Goal: Task Accomplishment & Management: Use online tool/utility

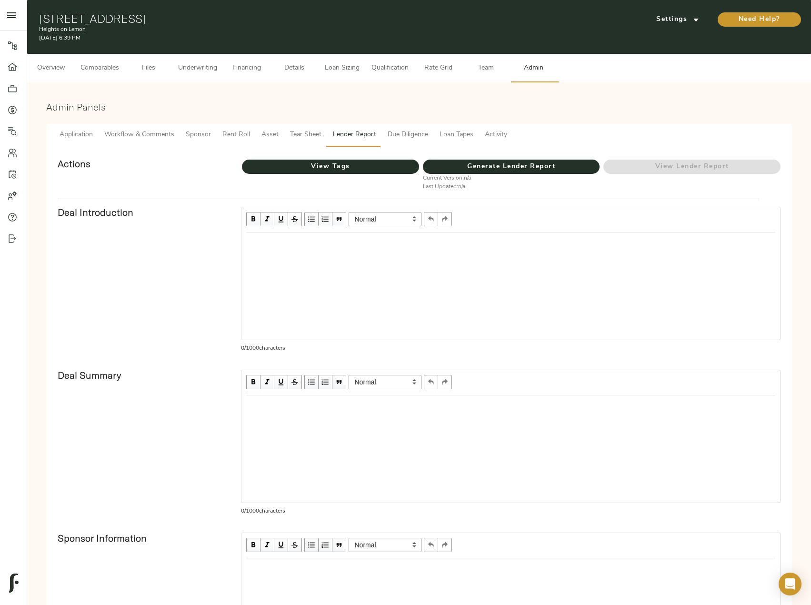
click at [343, 65] on span "Loan Sizing" at bounding box center [342, 68] width 36 height 12
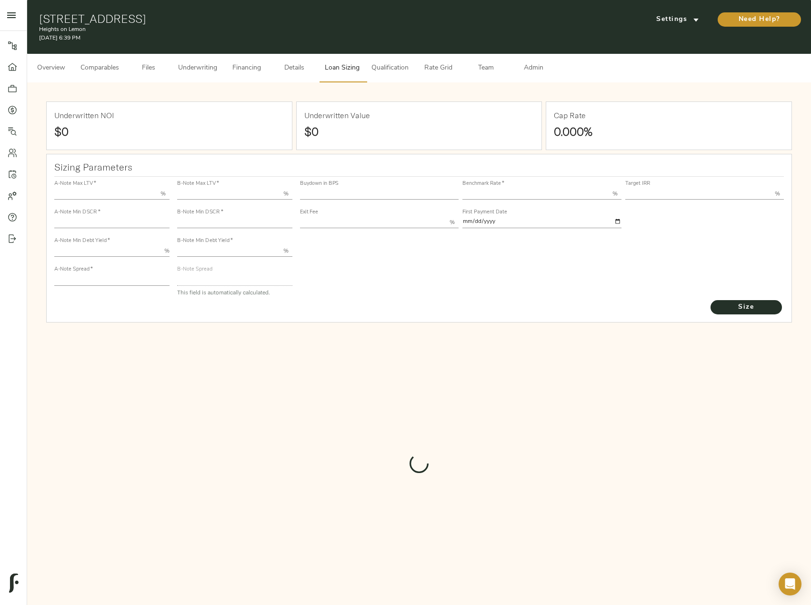
type input "55.000"
type input "1.4"
type input "10.00"
type input "220"
type input "80.000"
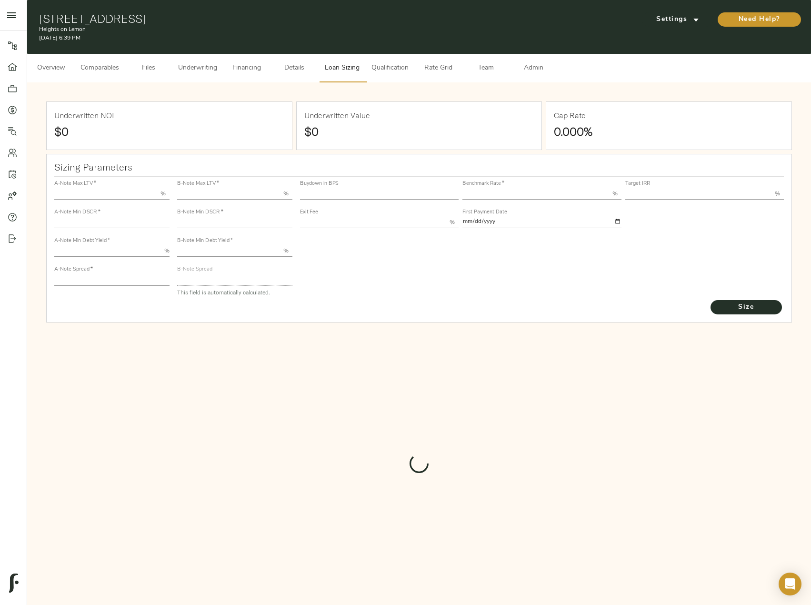
type input "1.15"
type input "2.00"
type input "455.7829438016589"
type input "60"
type input "3.76"
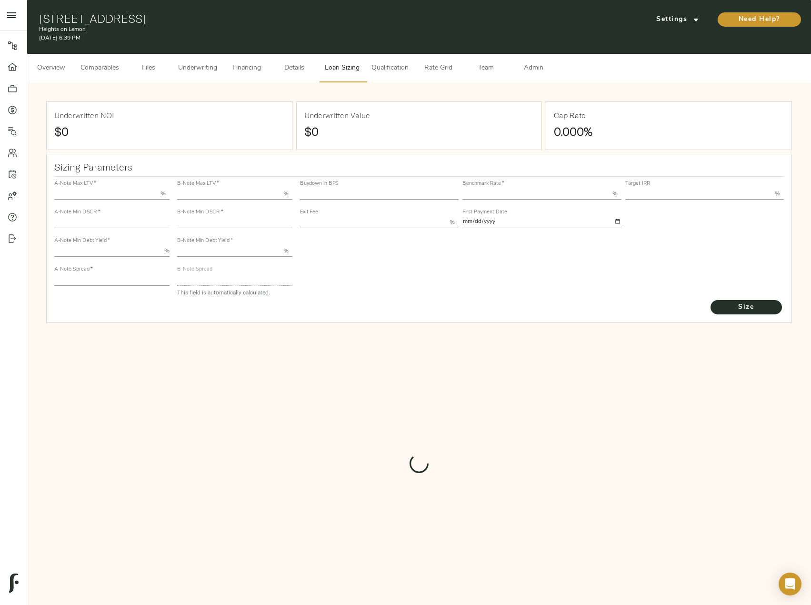
type input "13.00"
type input "1.00"
type input "[DATE]"
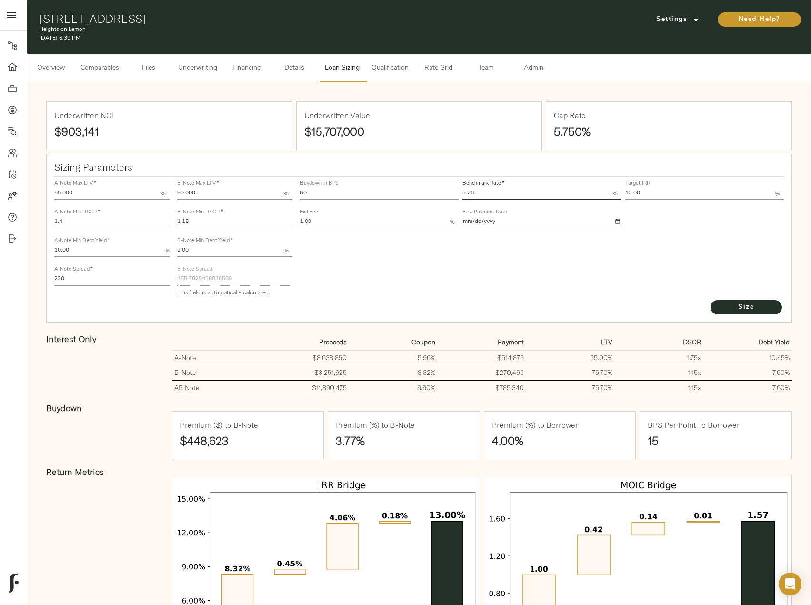
drag, startPoint x: 479, startPoint y: 190, endPoint x: 457, endPoint y: 191, distance: 21.9
click at [457, 191] on div "Buydown in BPS 60 Benchmark Rate   * 3.76 % Target IRR 13.00 % Exit Fee 1.00 % …" at bounding box center [542, 204] width 488 height 58
type input "3.66"
click at [711, 300] on button "Size" at bounding box center [746, 307] width 71 height 14
type input "464.3997963975355"
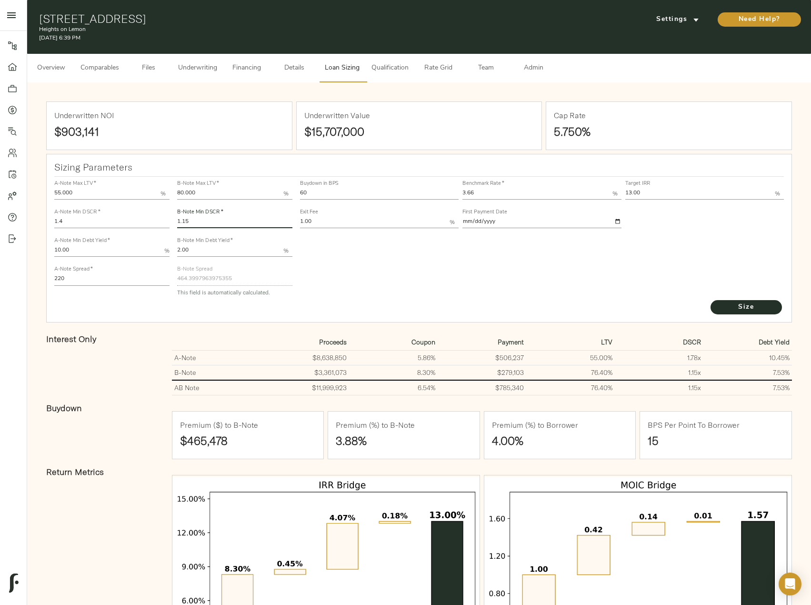
drag, startPoint x: 213, startPoint y: 220, endPoint x: 170, endPoint y: 221, distance: 43.3
click at [170, 221] on div "A-Note Max LTV   * 55.000 % A-Note Min DSCR   * 1.4 A-Note Min Debt Yield   * 1…" at bounding box center [419, 238] width 738 height 130
type input "1.2"
click at [711, 300] on button "Size" at bounding box center [746, 307] width 71 height 14
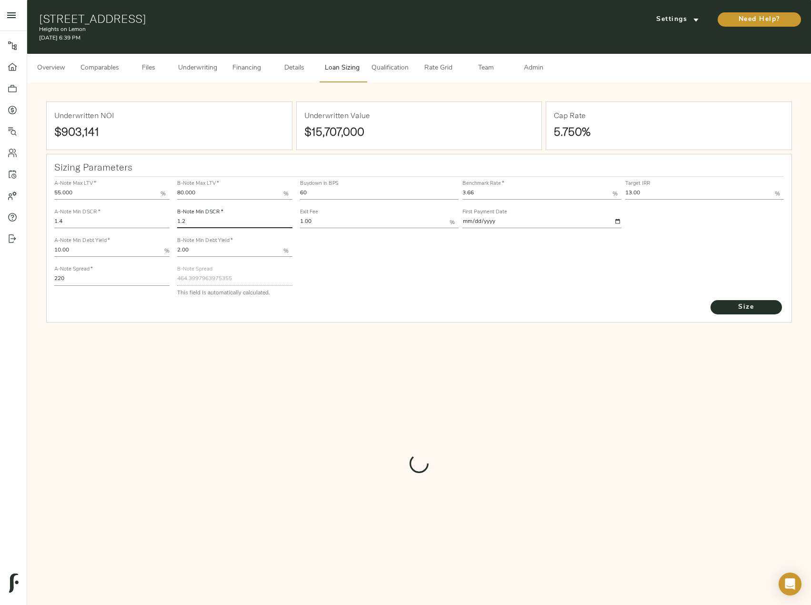
type input "434.3430527086966"
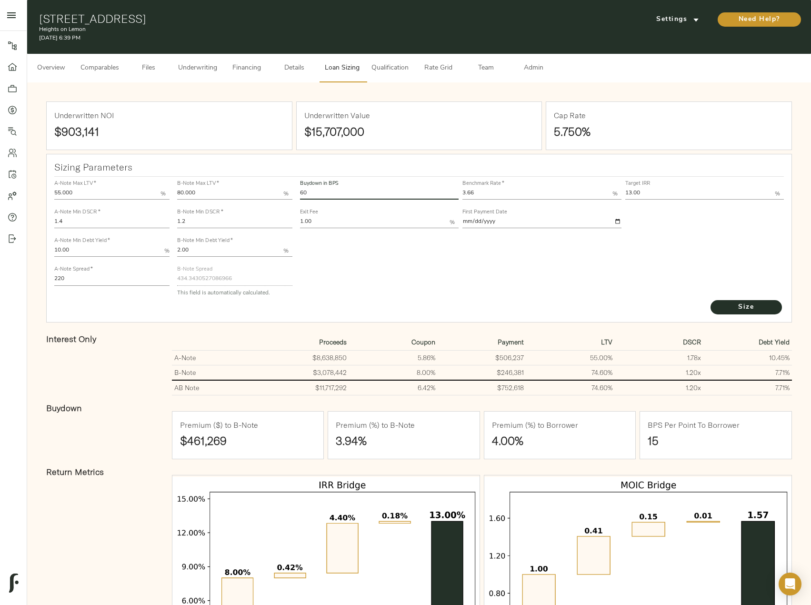
drag, startPoint x: 319, startPoint y: 192, endPoint x: 296, endPoint y: 192, distance: 22.4
click at [296, 192] on div "Buydown in BPS 60 Benchmark Rate   * 3.66 % Target IRR 13.00 % Exit Fee 1.00 % …" at bounding box center [542, 238] width 492 height 130
type input "45"
click at [711, 300] on button "Size" at bounding box center [746, 307] width 71 height 14
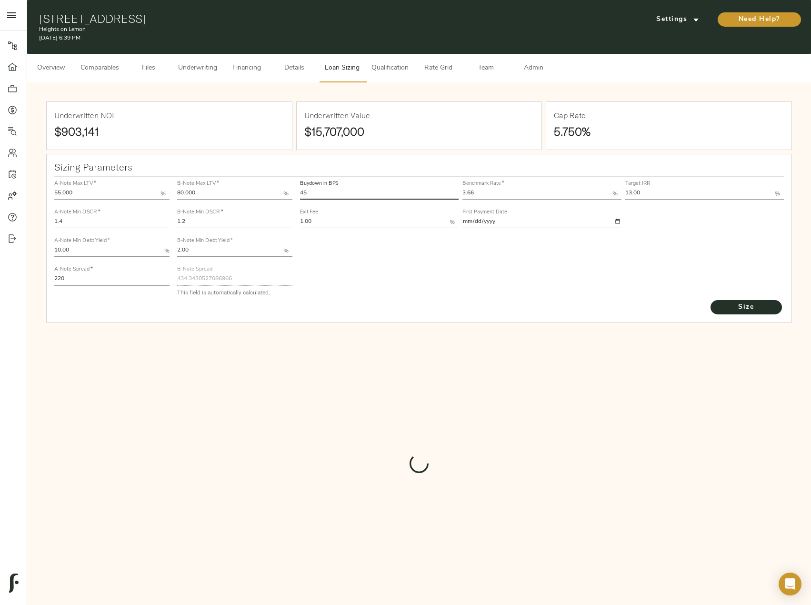
type input "510.47260706012867"
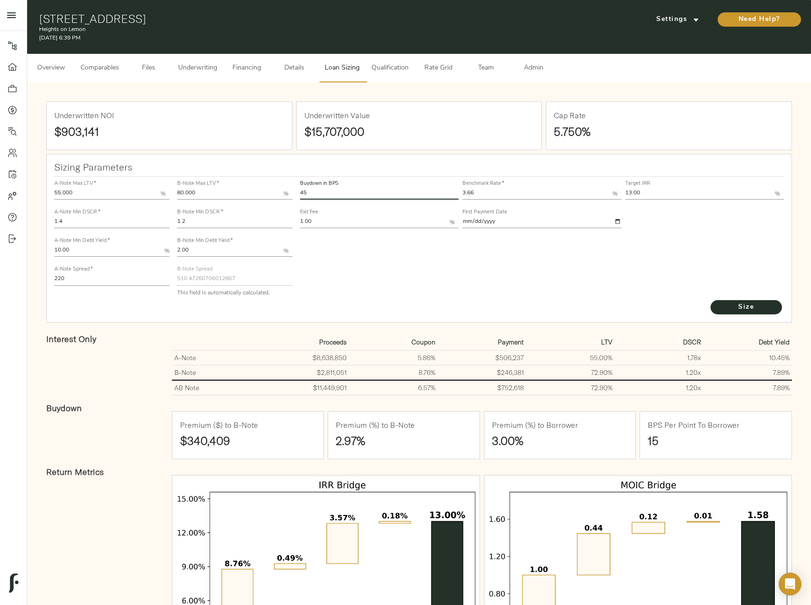
drag, startPoint x: 324, startPoint y: 196, endPoint x: 287, endPoint y: 187, distance: 37.9
click at [287, 187] on div "A-Note Max LTV   * 55.000 % A-Note Min DSCR   * 1.4 A-Note Min Debt Yield   * 1…" at bounding box center [419, 238] width 738 height 130
type input "60"
click at [711, 300] on button "Size" at bounding box center [746, 307] width 71 height 14
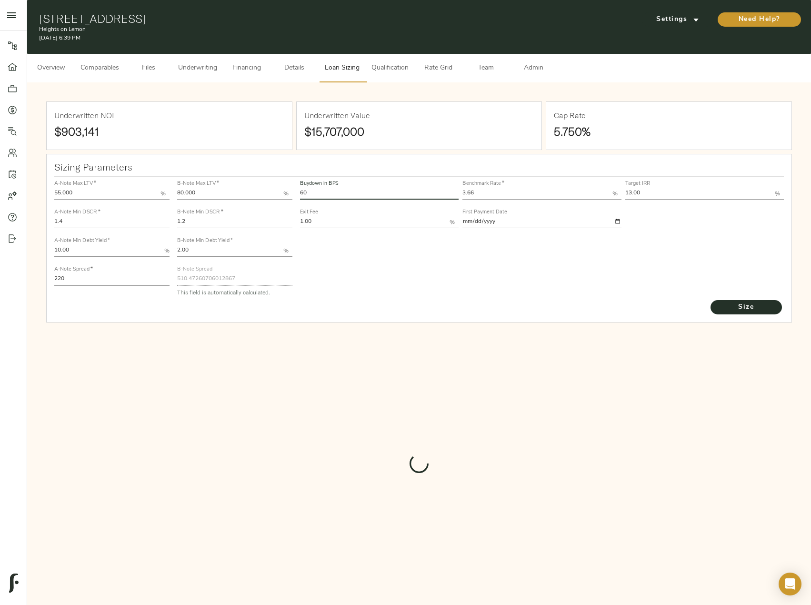
type input "434.3430527086966"
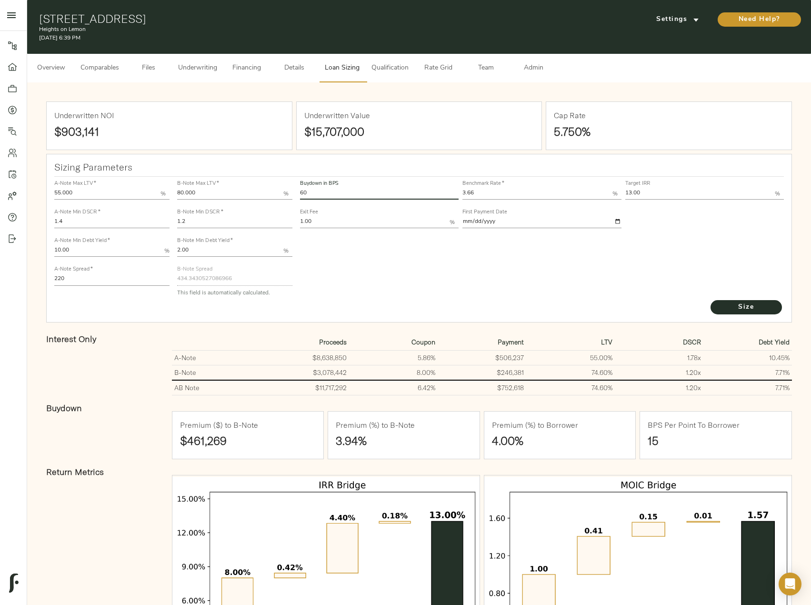
drag, startPoint x: 315, startPoint y: 193, endPoint x: 275, endPoint y: 192, distance: 40.5
click at [275, 192] on div "A-Note Max LTV   * 55.000 % A-Note Min DSCR   * 1.4 A-Note Min Debt Yield   * 1…" at bounding box center [419, 238] width 738 height 130
type input "0"
click at [711, 300] on button "Size" at bounding box center [746, 307] width 71 height 14
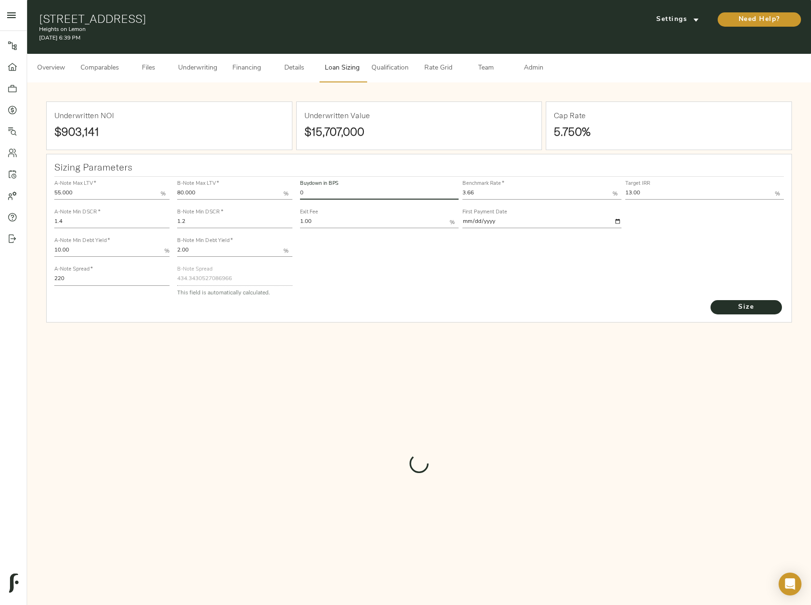
type input "830"
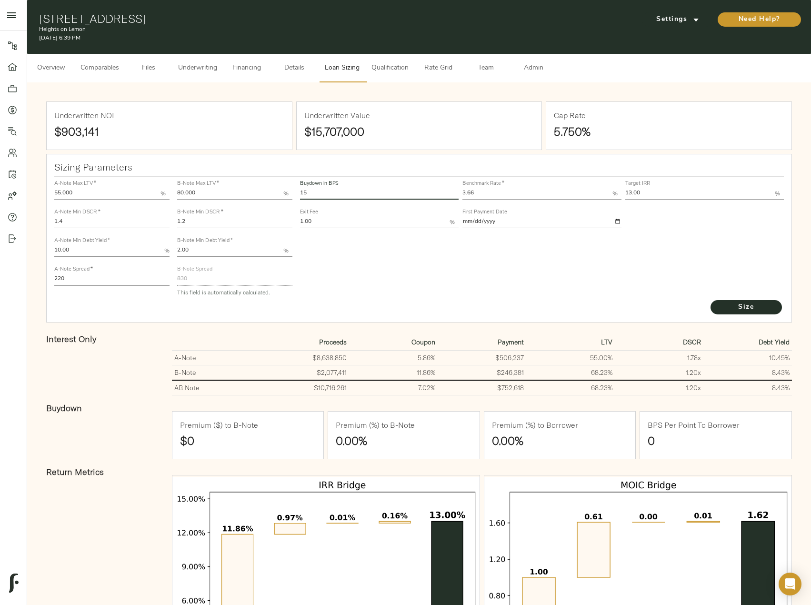
type input "15"
click at [711, 300] on button "Size" at bounding box center [746, 307] width 71 height 14
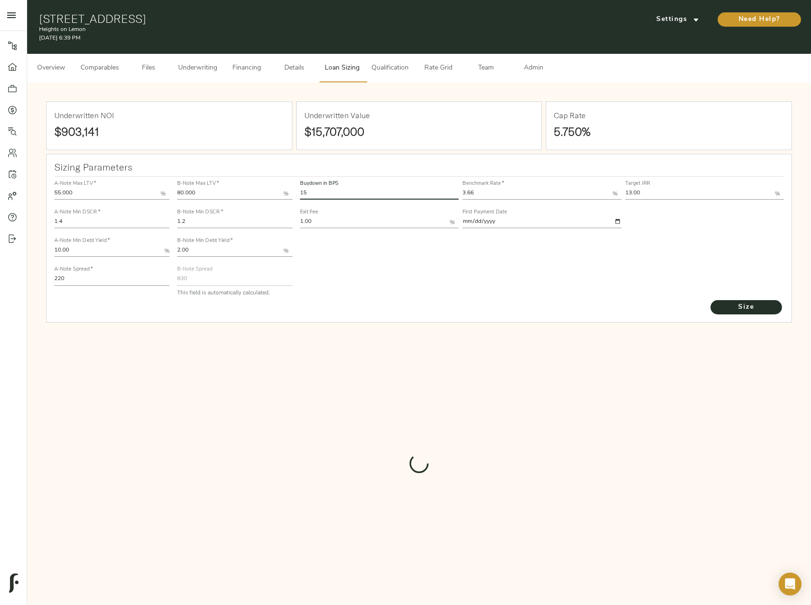
type input "708.4222057007187"
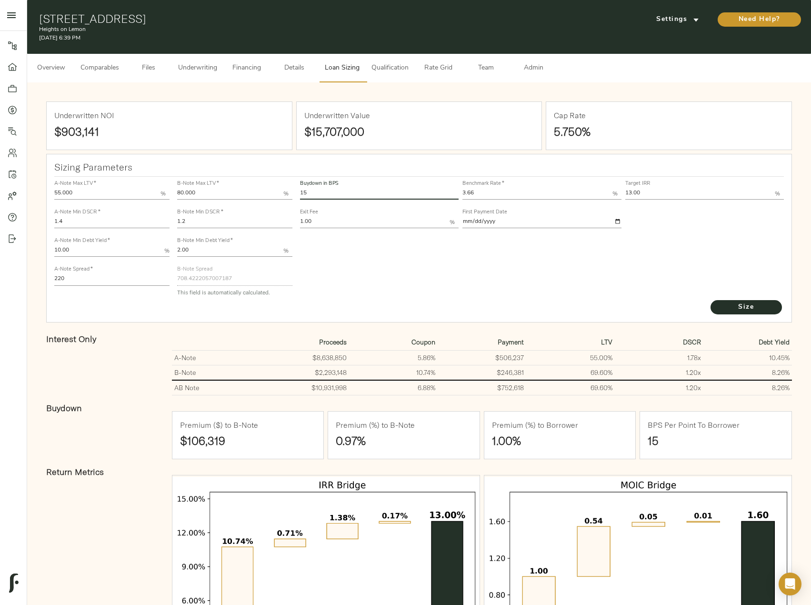
click at [200, 220] on input "1.2" at bounding box center [234, 222] width 115 height 11
drag, startPoint x: 343, startPoint y: 195, endPoint x: 206, endPoint y: 190, distance: 136.8
click at [206, 190] on div "A-Note Max LTV   * 55.000 % A-Note Min DSCR   * 1.4 A-Note Min Debt Yield   * 1…" at bounding box center [419, 238] width 738 height 130
type input "0"
click at [711, 300] on button "Size" at bounding box center [746, 307] width 71 height 14
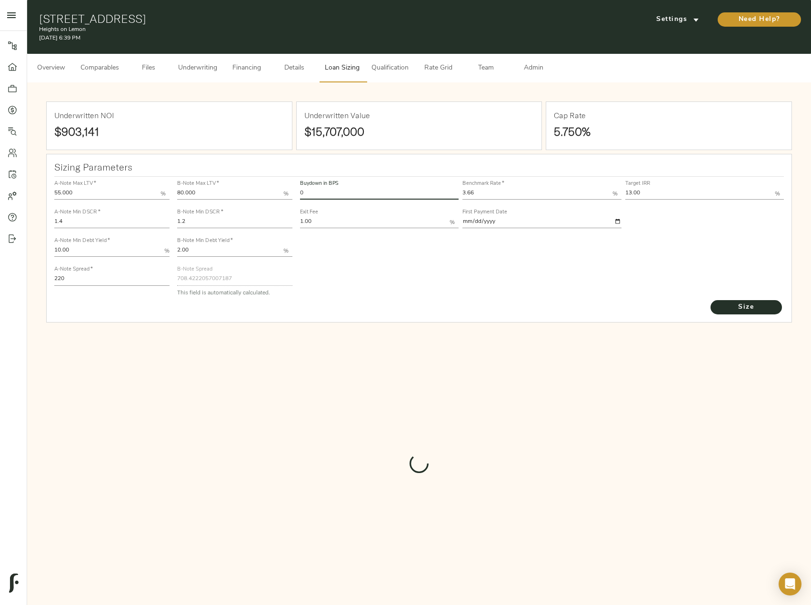
type input "830"
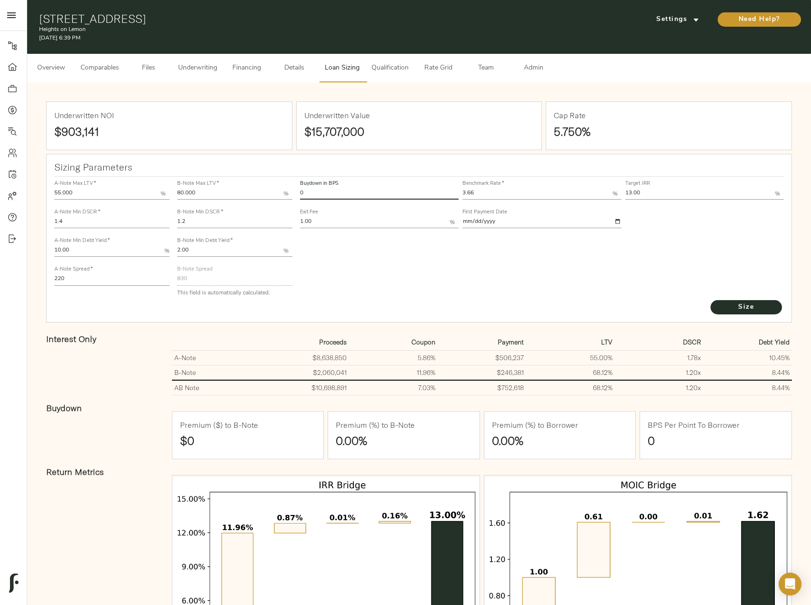
click at [206, 218] on input "1.2" at bounding box center [234, 222] width 115 height 11
click at [711, 300] on button "Size" at bounding box center [746, 307] width 71 height 14
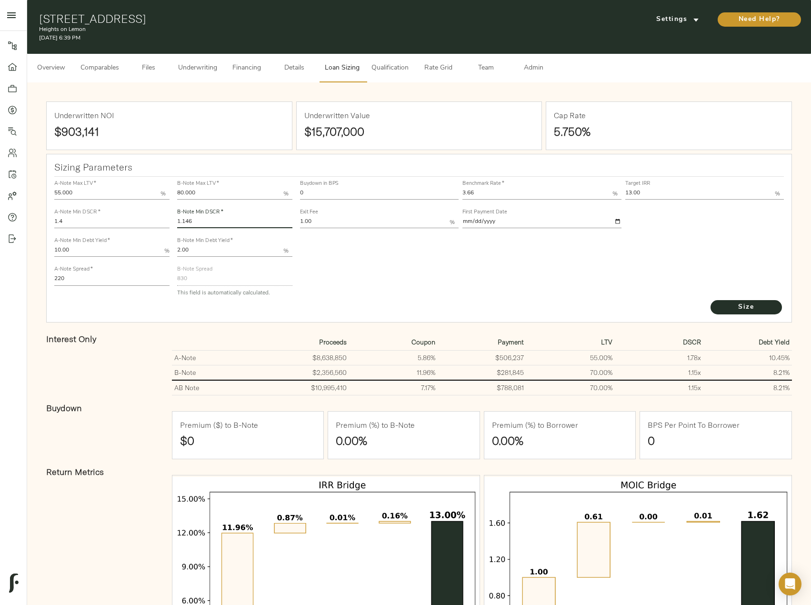
click at [197, 219] on input "1.146" at bounding box center [234, 222] width 115 height 11
click at [711, 300] on button "Size" at bounding box center [746, 307] width 71 height 14
drag, startPoint x: 233, startPoint y: 220, endPoint x: 182, endPoint y: 218, distance: 51.0
click at [182, 218] on input "1.145" at bounding box center [234, 222] width 115 height 11
click at [711, 300] on button "Size" at bounding box center [746, 307] width 71 height 14
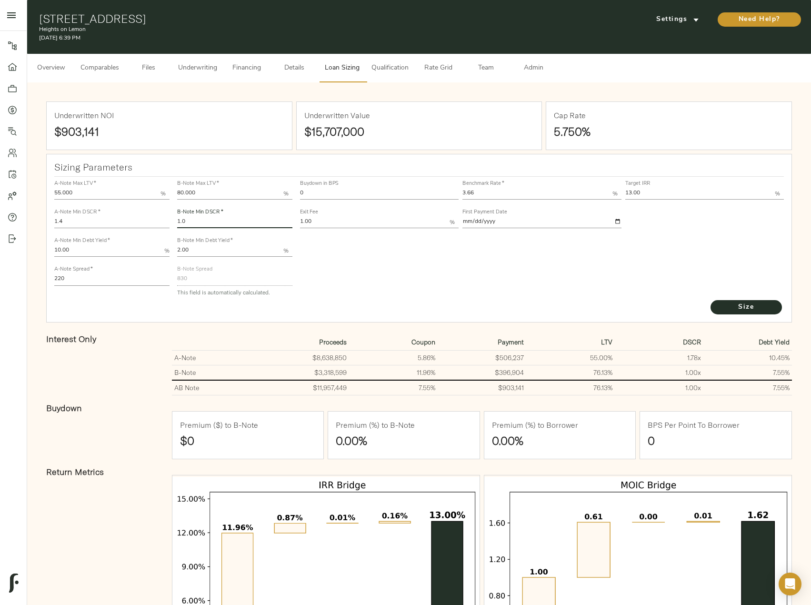
drag, startPoint x: 201, startPoint y: 221, endPoint x: 166, endPoint y: 218, distance: 35.9
click at [166, 218] on div "A-Note Max LTV   * 55.000 % A-Note Min DSCR   * 1.4 A-Note Min Debt Yield   * 1…" at bounding box center [419, 238] width 738 height 130
type input "1.2"
click at [711, 300] on button "Size" at bounding box center [746, 307] width 71 height 14
click at [208, 73] on span "Underwriting" at bounding box center [197, 68] width 39 height 12
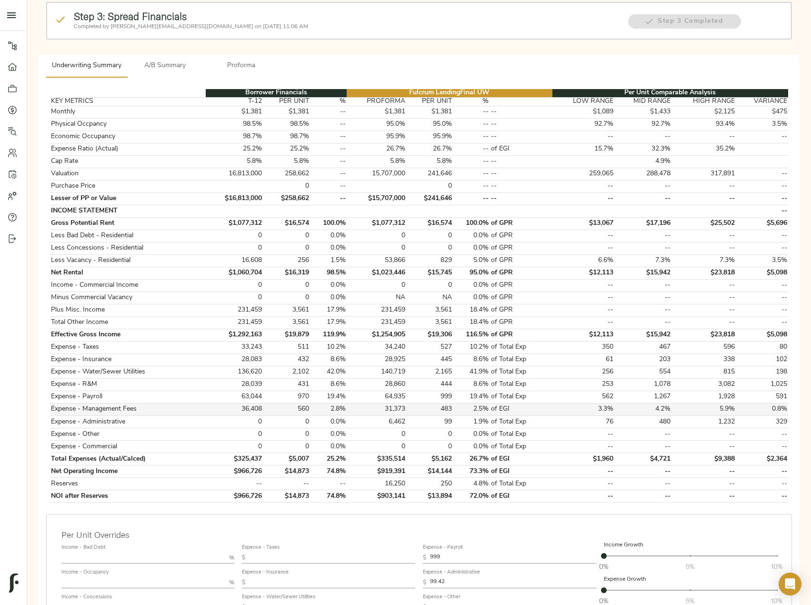
scroll to position [191, 0]
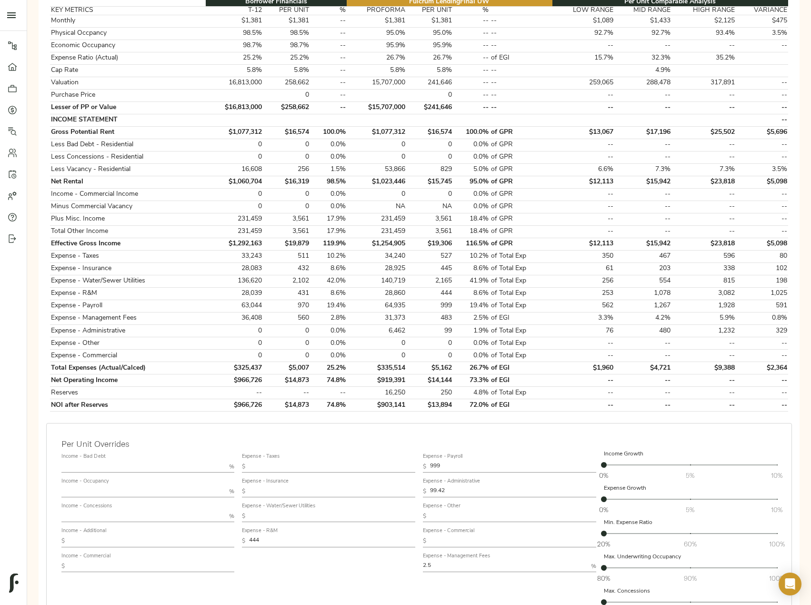
click at [115, 541] on input "text" at bounding box center [152, 540] width 166 height 11
paste input "3,762"
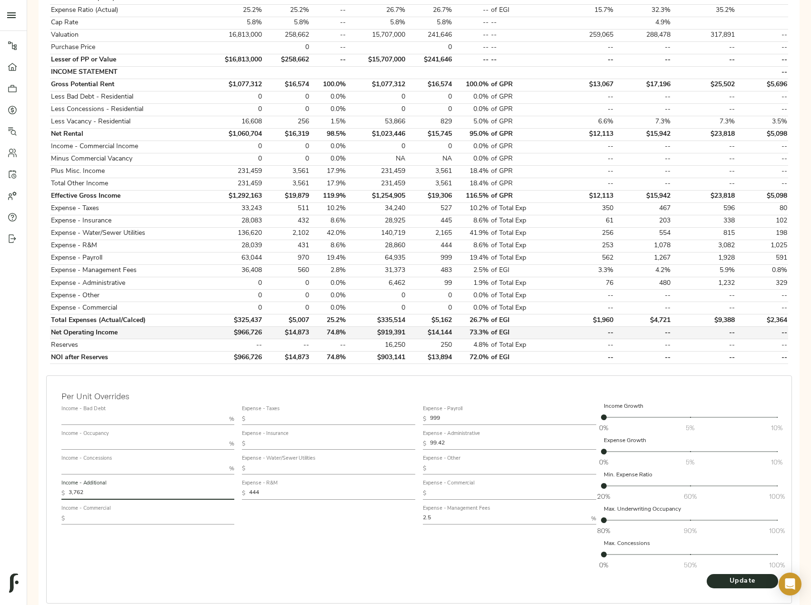
scroll to position [284, 0]
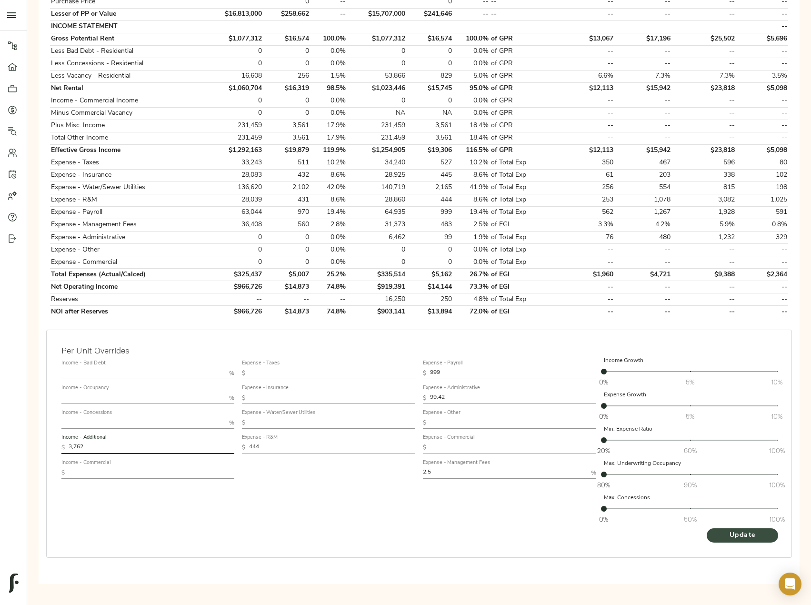
type input "3,762"
click at [732, 540] on span "Update" at bounding box center [742, 536] width 52 height 12
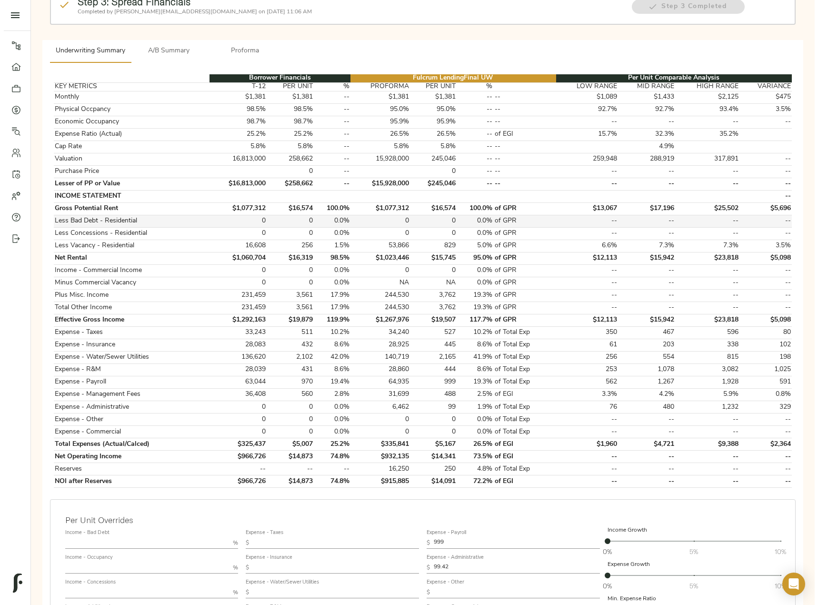
scroll to position [0, 0]
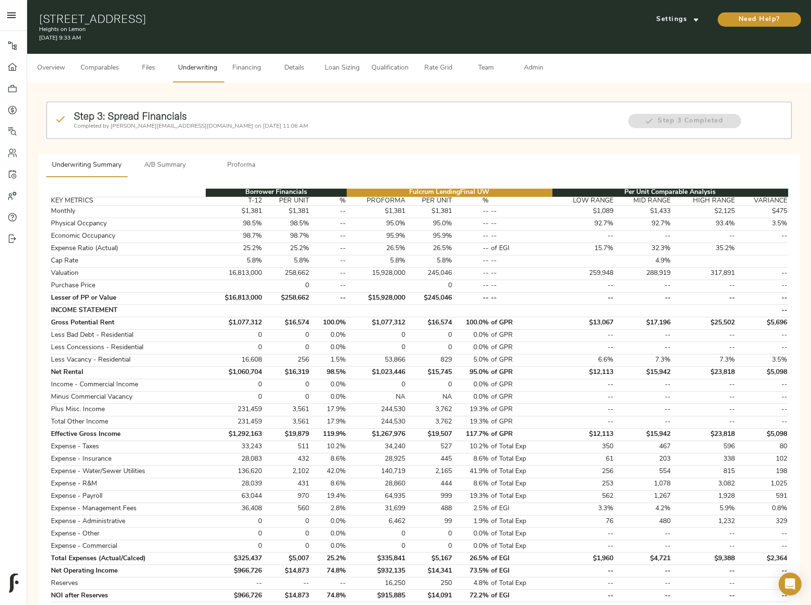
click at [338, 66] on span "Loan Sizing" at bounding box center [342, 68] width 36 height 12
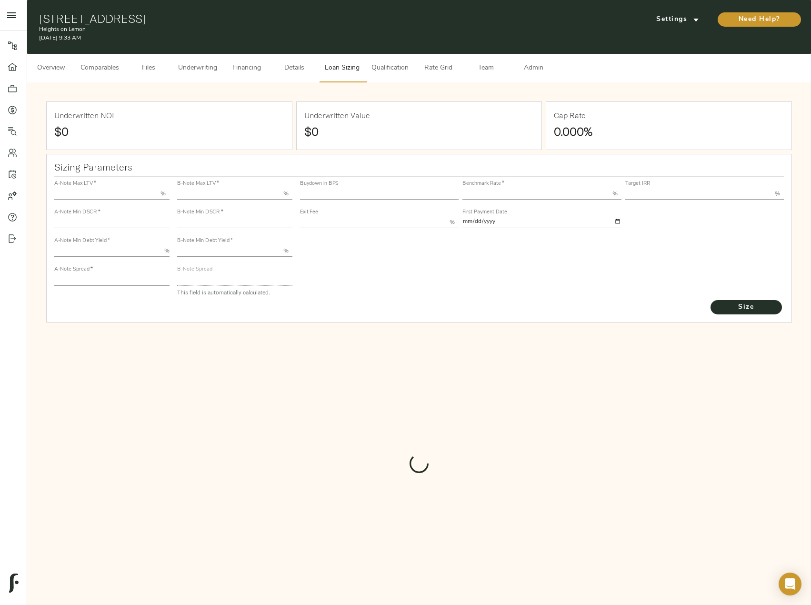
type input "55.000"
type input "1.4"
type input "10.00"
type input "220"
type input "80.000"
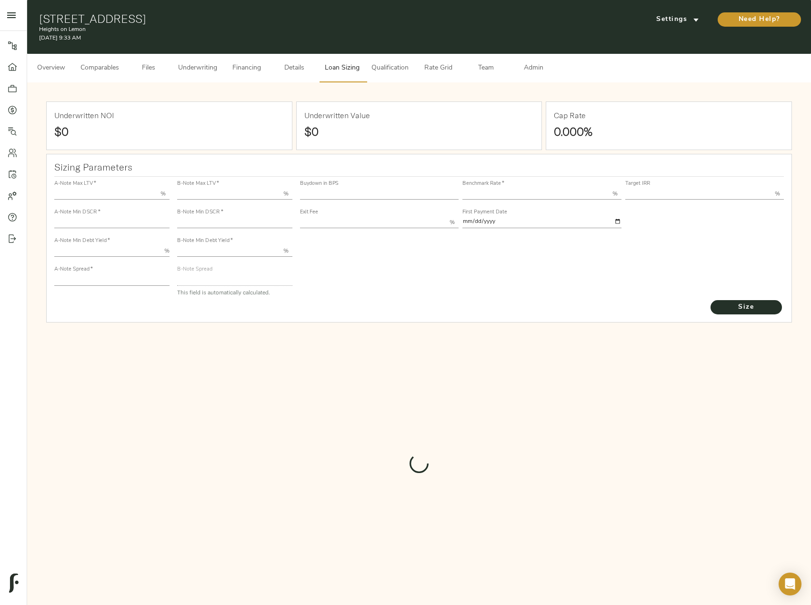
type input "1.2"
type input "2.00"
type input "830"
type input "0"
type input "3.66"
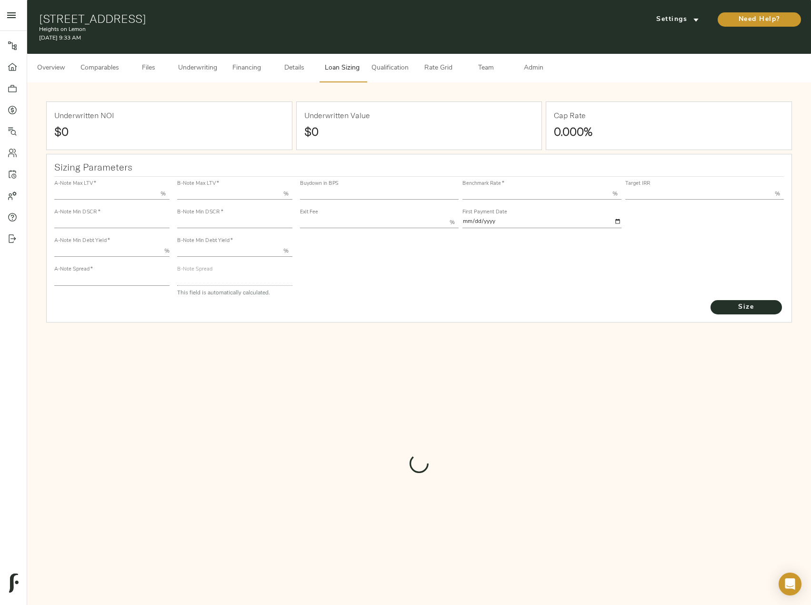
type input "13.00"
type input "1.00"
type input "[DATE]"
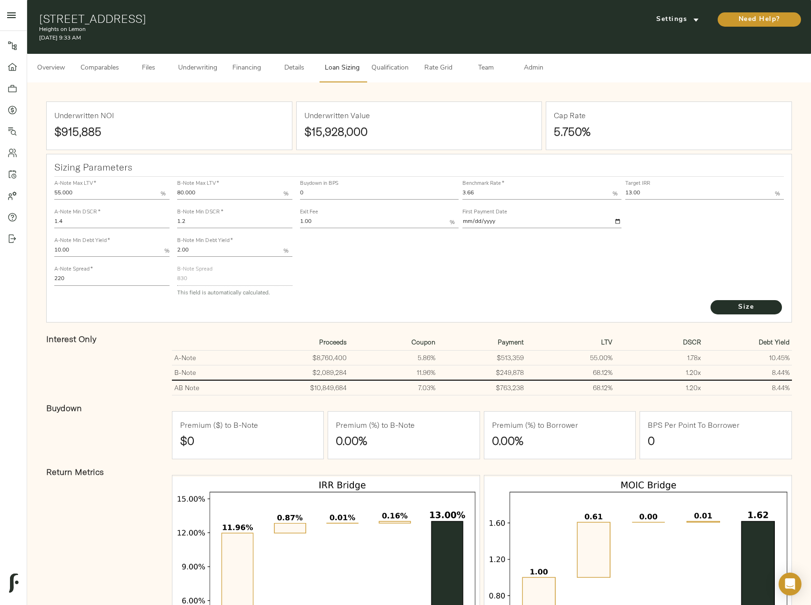
click at [197, 218] on input "1.2" at bounding box center [234, 222] width 115 height 11
click at [711, 300] on button "Size" at bounding box center [746, 307] width 71 height 14
click at [209, 225] on input "1.18" at bounding box center [234, 222] width 115 height 11
click at [711, 300] on button "Size" at bounding box center [746, 307] width 71 height 14
click at [209, 225] on input "1.15" at bounding box center [234, 222] width 115 height 11
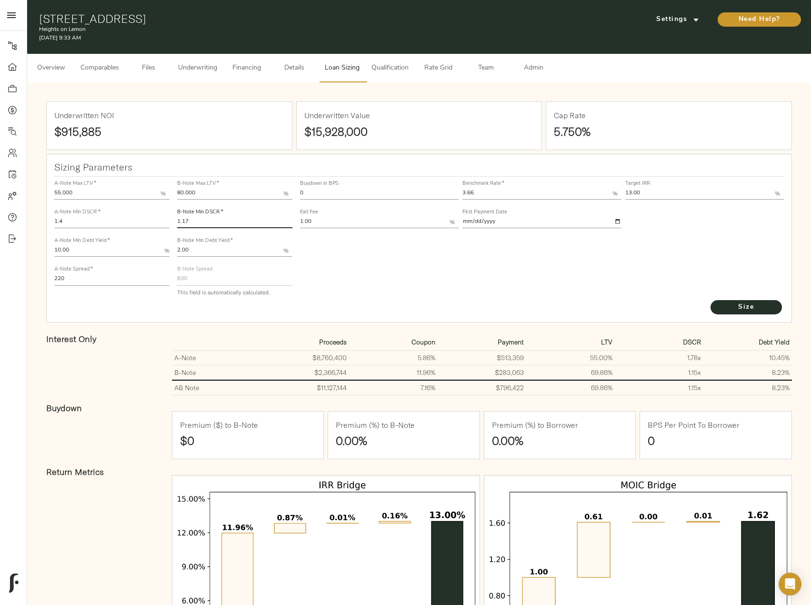
click at [711, 300] on button "Size" at bounding box center [746, 307] width 71 height 14
drag, startPoint x: 209, startPoint y: 225, endPoint x: 187, endPoint y: 221, distance: 22.2
click at [187, 221] on input "1.175" at bounding box center [234, 222] width 115 height 11
click at [711, 300] on button "Size" at bounding box center [746, 307] width 71 height 14
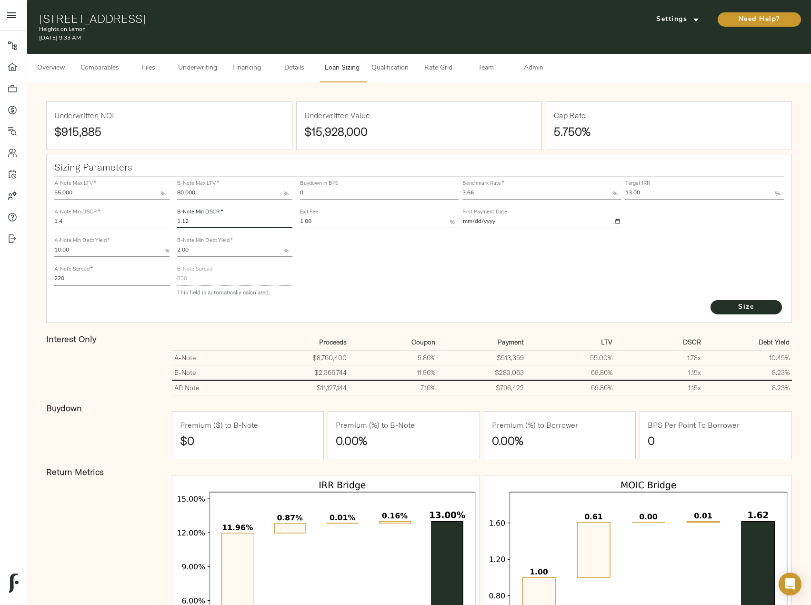
click at [711, 300] on button "Size" at bounding box center [746, 307] width 71 height 14
type input "1.10"
click at [711, 300] on button "Size" at bounding box center [746, 307] width 71 height 14
click at [13, 116] on link "Quotes" at bounding box center [13, 109] width 27 height 21
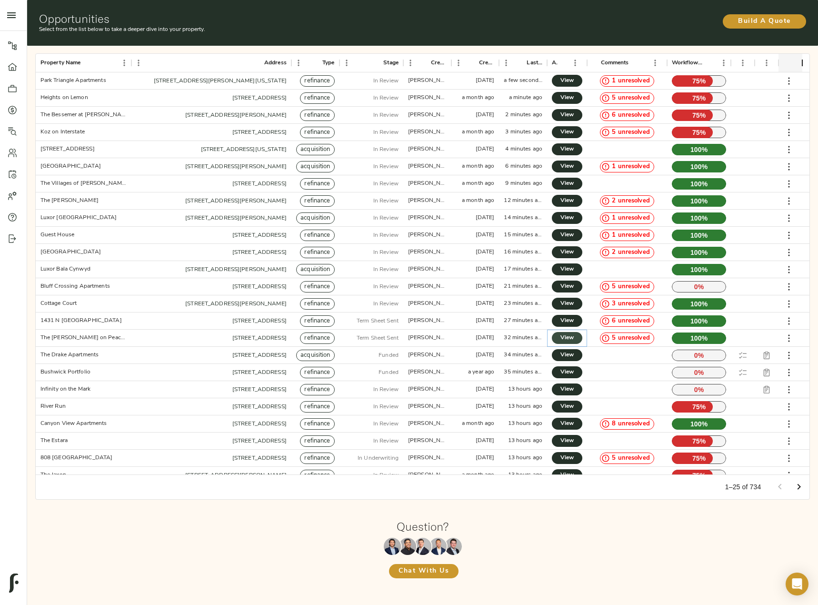
click at [566, 335] on span "View" at bounding box center [567, 338] width 11 height 10
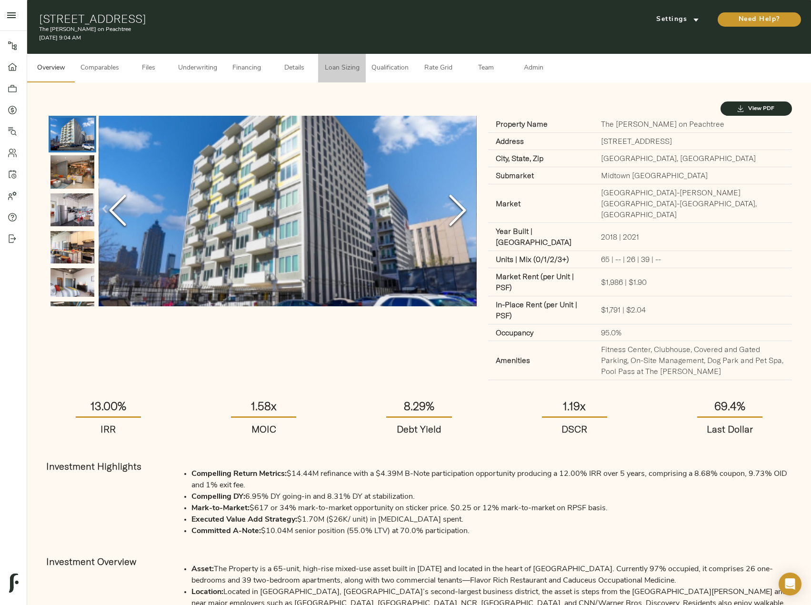
click at [353, 69] on span "Loan Sizing" at bounding box center [342, 68] width 36 height 12
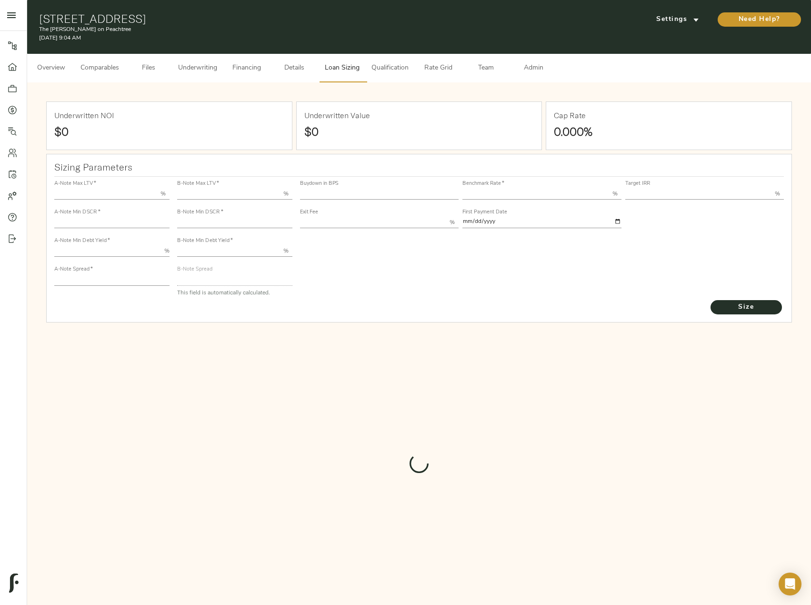
type input "55.000"
type input "1.4"
type input "10.00"
type input "220"
type input "80.000"
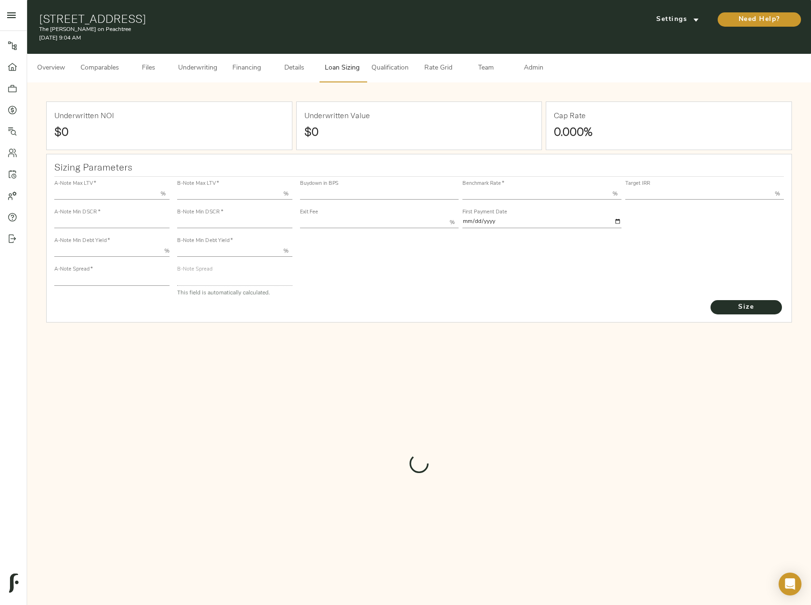
type input "1"
type input "2.00"
type input "550.0784814891924"
type input "53"
type input "3.74"
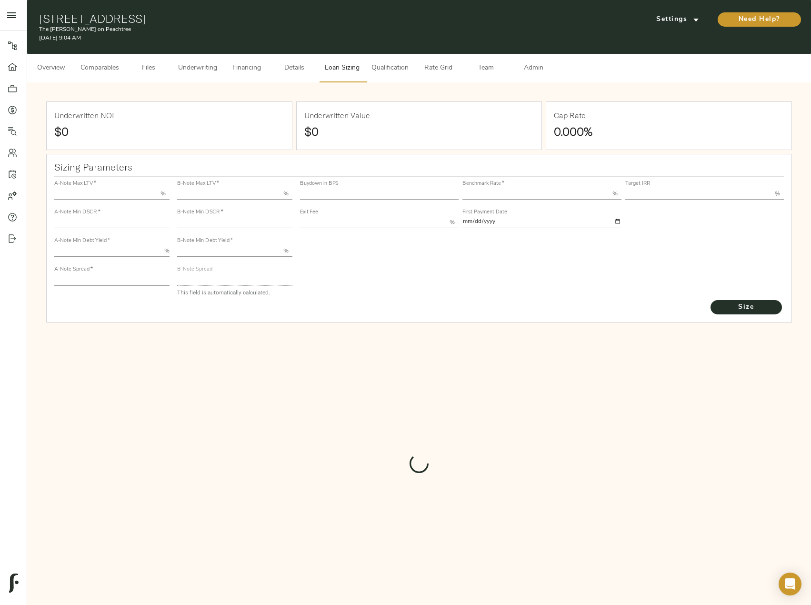
type input "13.00"
type input "1.00"
type input "[DATE]"
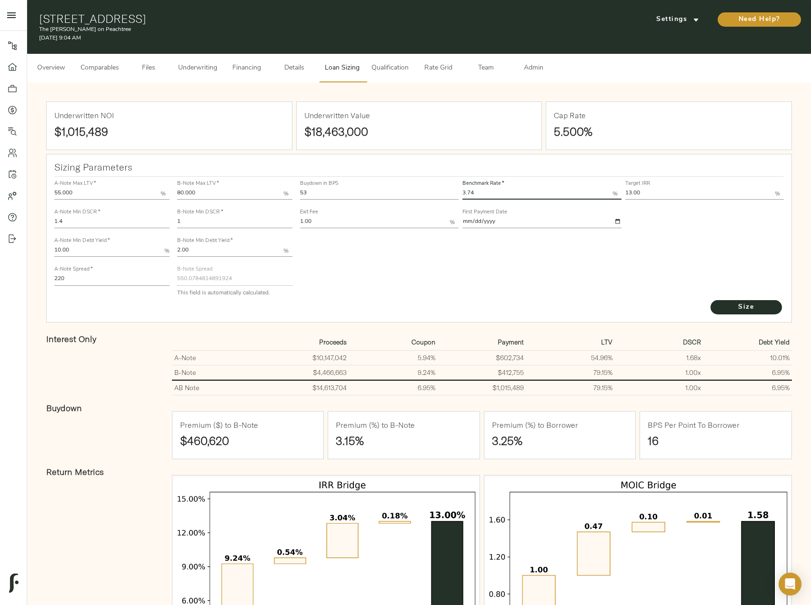
drag, startPoint x: 499, startPoint y: 192, endPoint x: 446, endPoint y: 184, distance: 52.9
click at [446, 184] on div "Buydown in BPS 53 Benchmark Rate   * 3.74 % Target IRR 13.00 % Exit Fee 1.00 % …" at bounding box center [542, 204] width 488 height 58
type input "3.60"
click at [711, 300] on button "Size" at bounding box center [746, 307] width 71 height 14
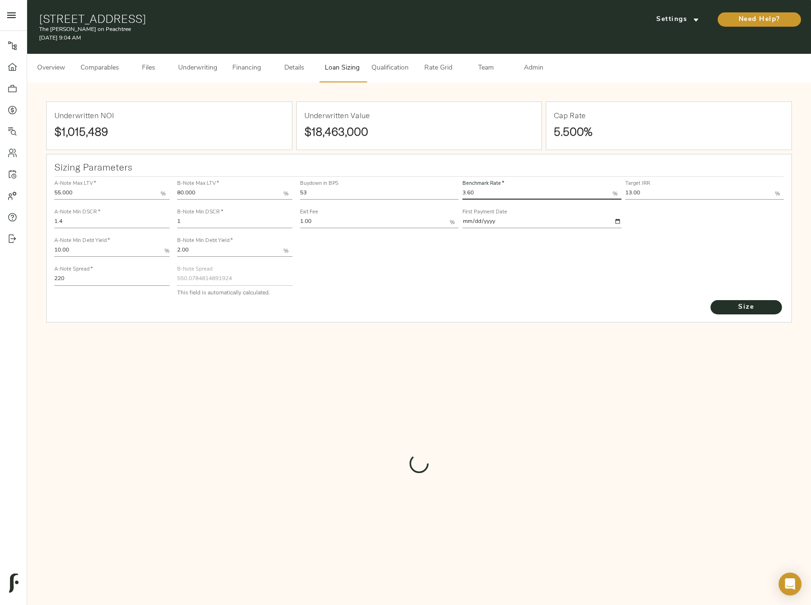
type input "559.119699104421"
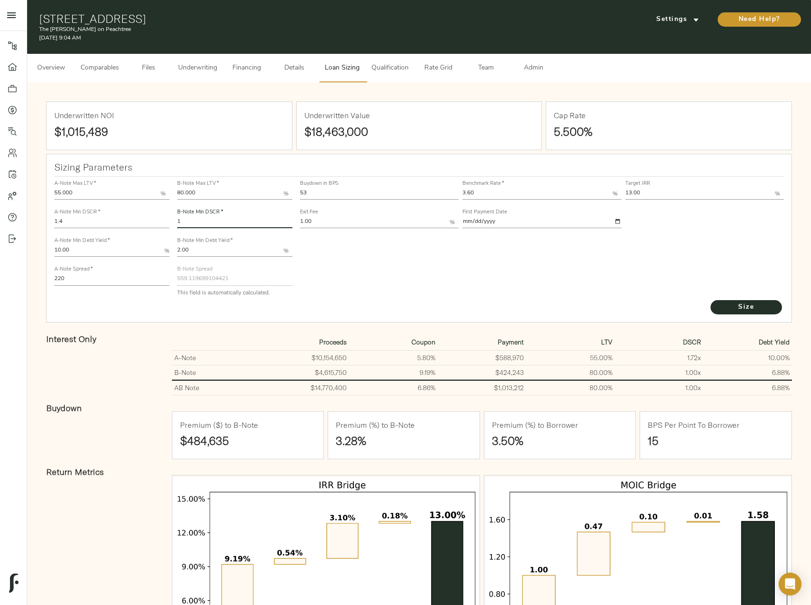
click at [217, 224] on input "1" at bounding box center [234, 222] width 115 height 11
type input "1.01"
click at [711, 300] on button "Size" at bounding box center [746, 307] width 71 height 14
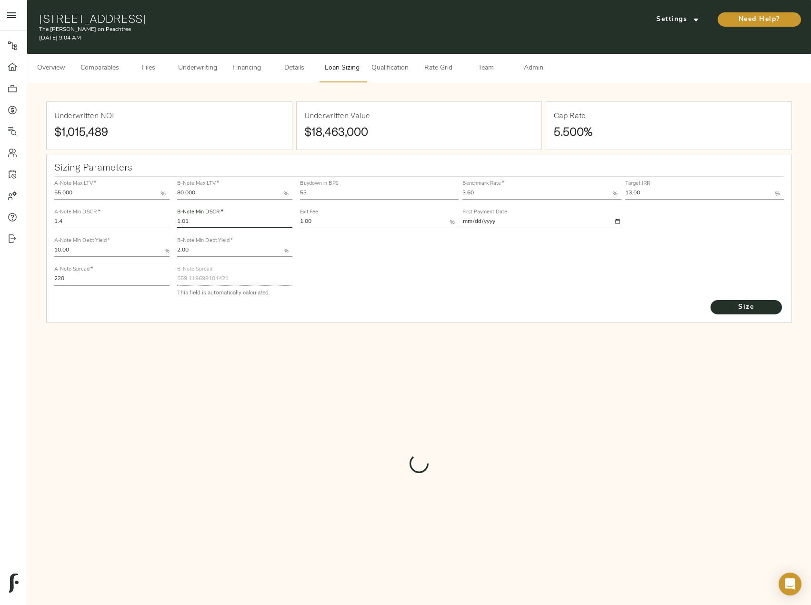
type input "552.8705407526302"
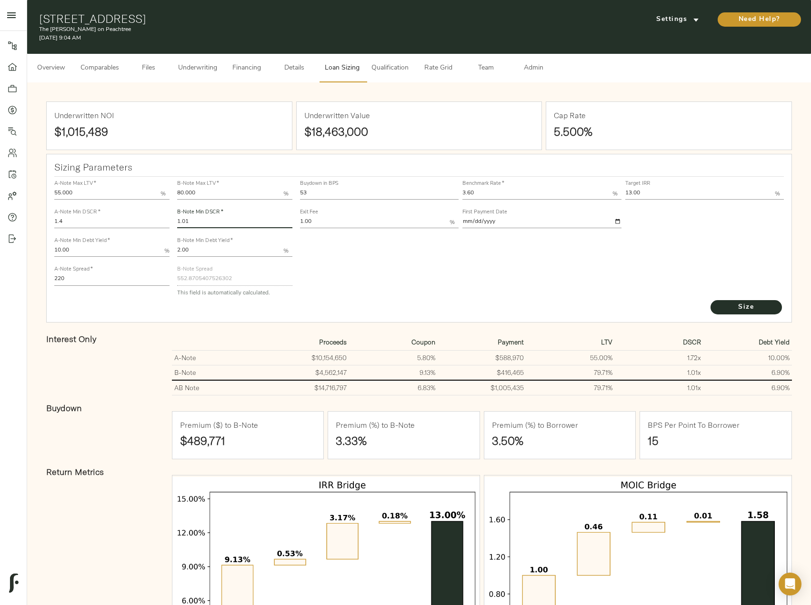
click at [217, 223] on input "1.01" at bounding box center [234, 222] width 115 height 11
type input "1.02"
click at [711, 300] on button "Size" at bounding box center [746, 307] width 71 height 14
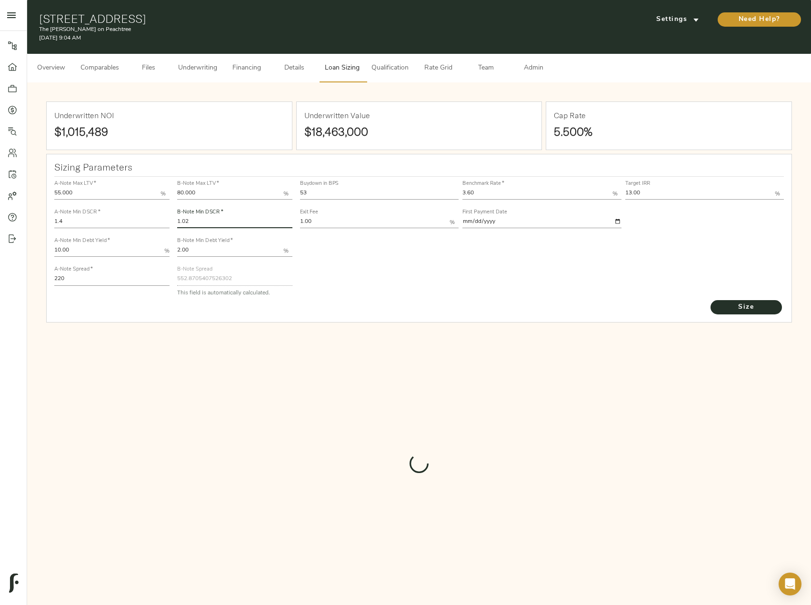
type input "548.1960582650005"
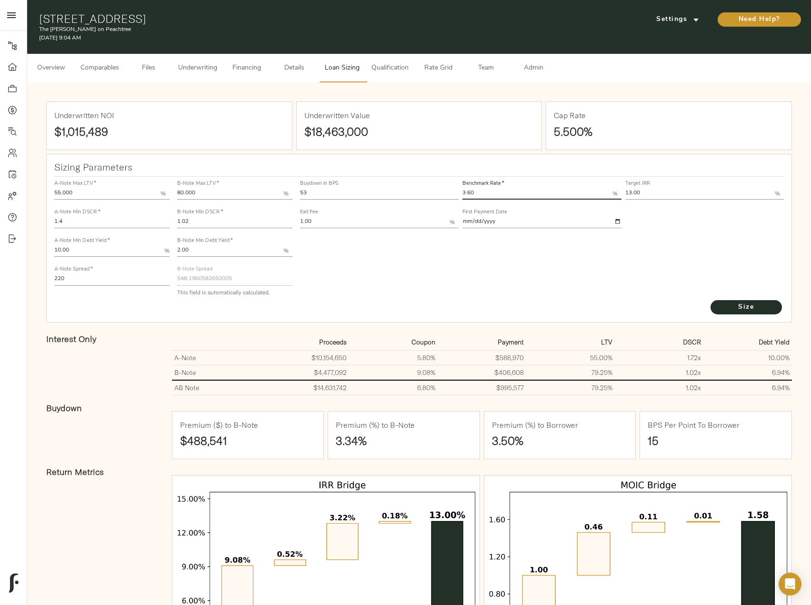
click at [491, 190] on input "3.60" at bounding box center [537, 193] width 150 height 11
type input "3.66"
click at [711, 300] on button "Size" at bounding box center [746, 307] width 71 height 14
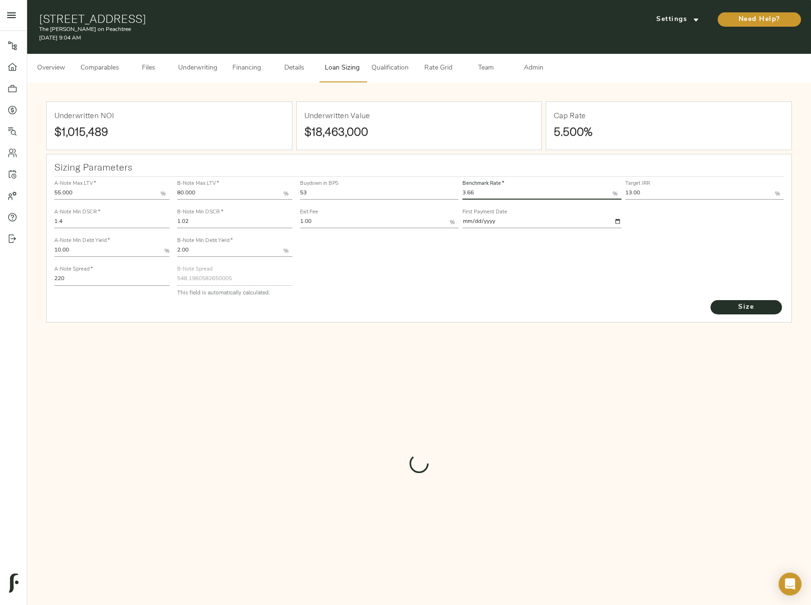
type input "544.6884720767451"
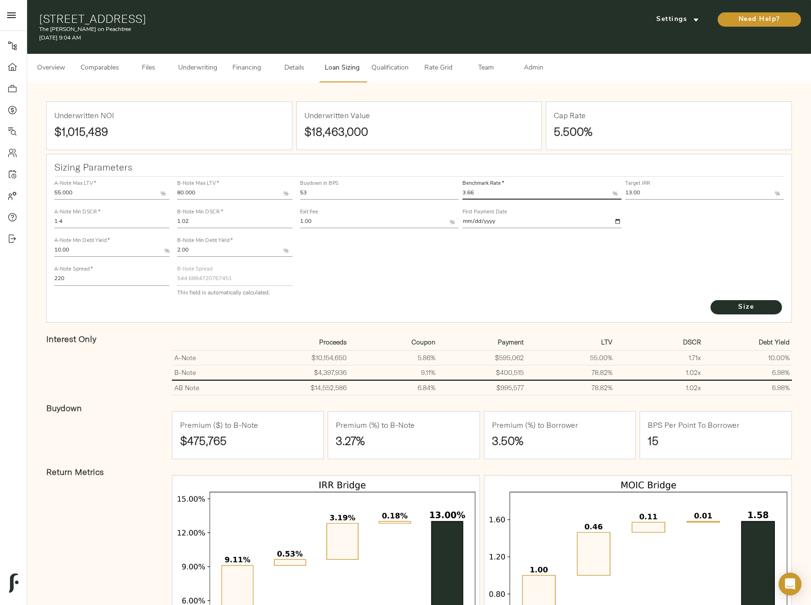
click at [208, 218] on input "1.02" at bounding box center [234, 222] width 115 height 11
type input "1.00"
click at [711, 300] on button "Size" at bounding box center [746, 307] width 71 height 14
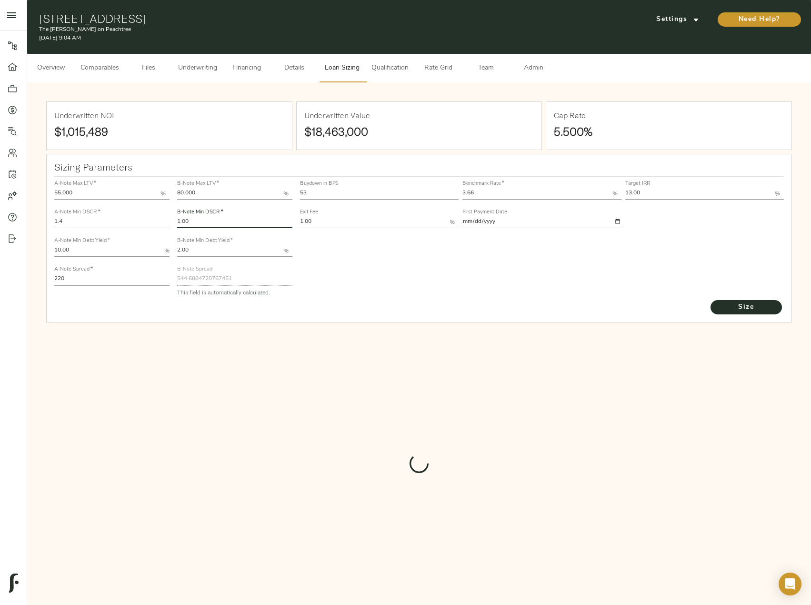
type input "554.1922236223195"
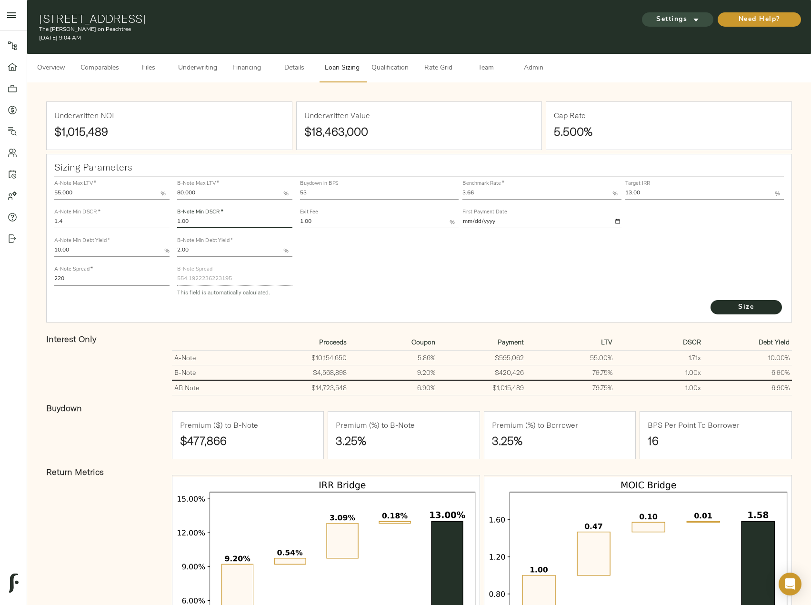
click at [682, 18] on span "Settings" at bounding box center [678, 20] width 52 height 12
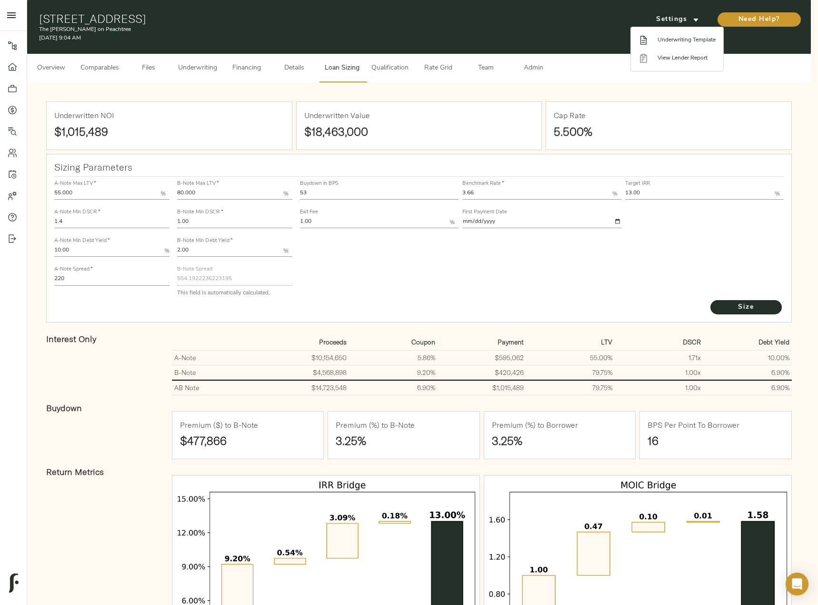
click at [686, 45] on li "Underwriting Template" at bounding box center [677, 40] width 92 height 18
click at [203, 220] on div at bounding box center [409, 302] width 818 height 605
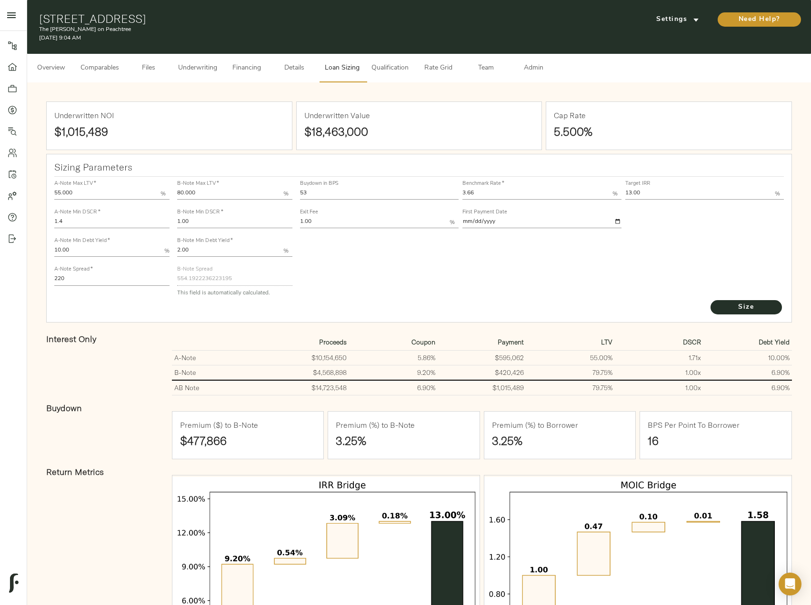
click at [191, 221] on input "1.00" at bounding box center [234, 222] width 115 height 11
type input "1.02"
click at [711, 300] on button "Size" at bounding box center [746, 307] width 71 height 14
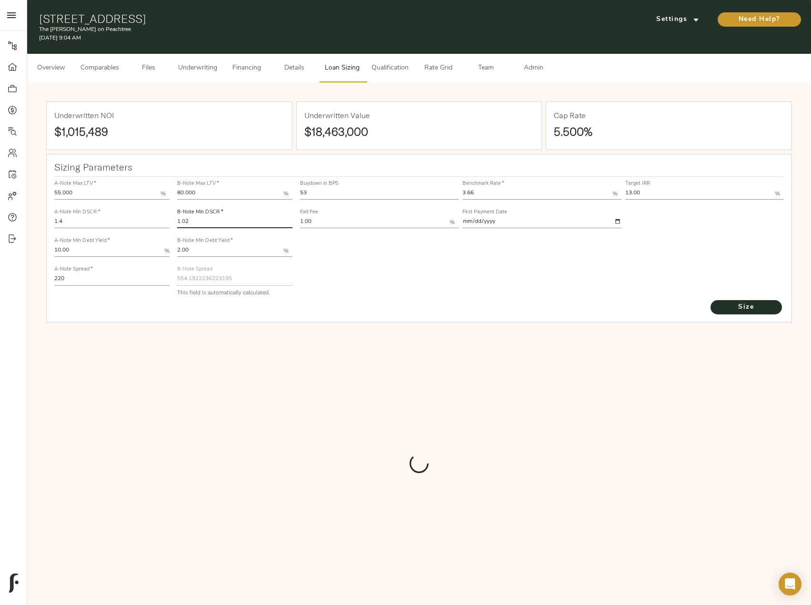
type input "544.6884720767451"
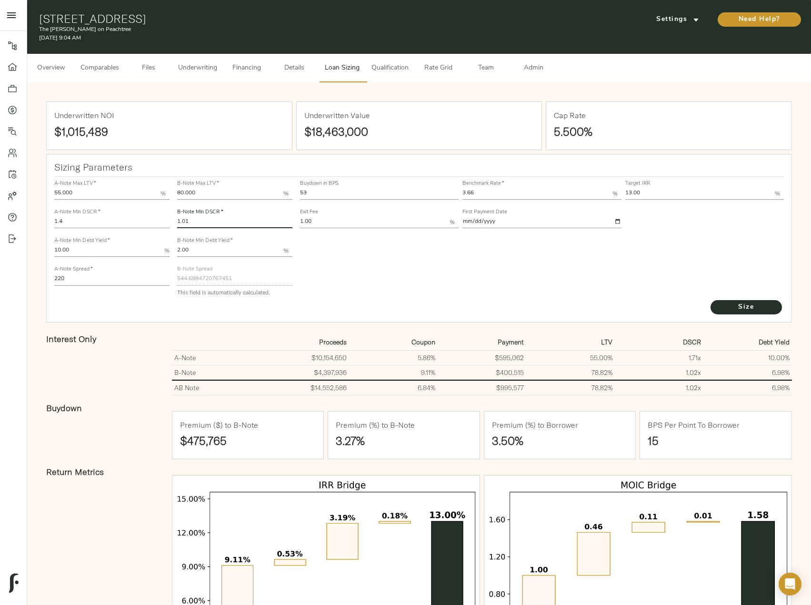
type input "1.01"
click at [711, 300] on button "Size" at bounding box center [746, 307] width 71 height 14
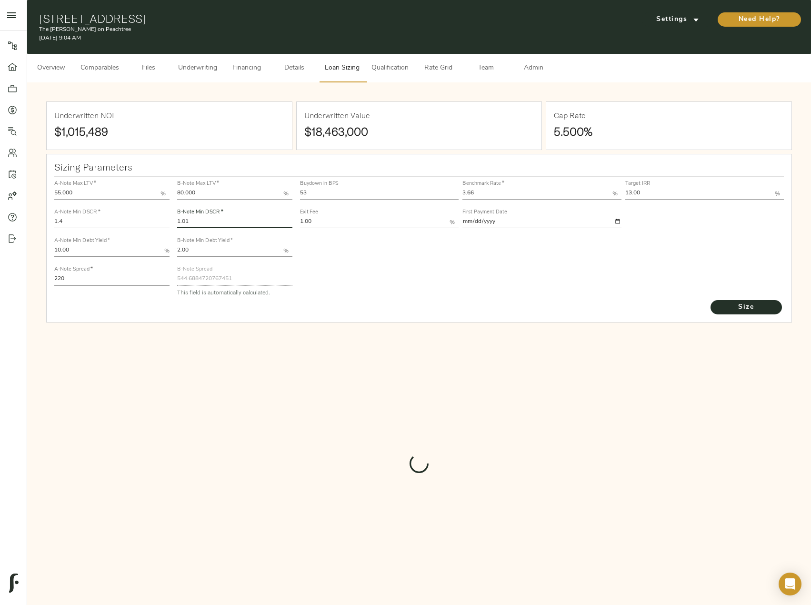
type input "549.4874400524833"
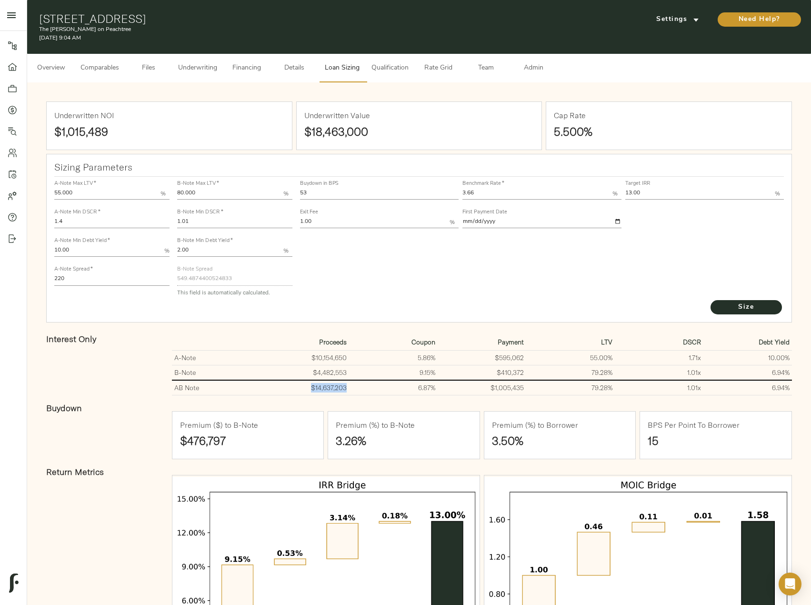
drag, startPoint x: 347, startPoint y: 387, endPoint x: 311, endPoint y: 387, distance: 35.7
click at [311, 387] on td "$14,637,203" at bounding box center [305, 387] width 89 height 15
copy td "$14,637,203"
drag, startPoint x: 224, startPoint y: 221, endPoint x: 92, endPoint y: 221, distance: 131.9
click at [92, 221] on div "A-Note Max LTV   * 55.000 % A-Note Min DSCR   * 1.4 A-Note Min Debt Yield   * 1…" at bounding box center [419, 238] width 738 height 130
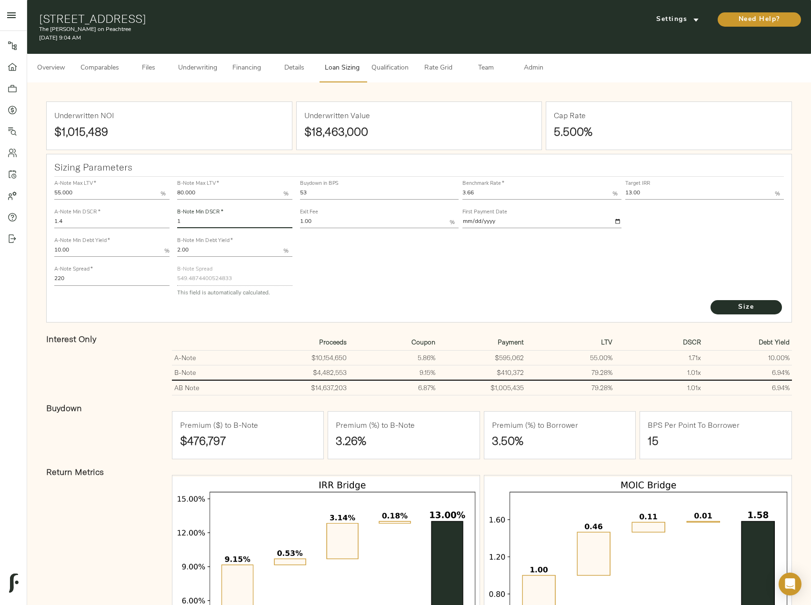
type input "1"
click at [711, 300] on button "Size" at bounding box center [746, 307] width 71 height 14
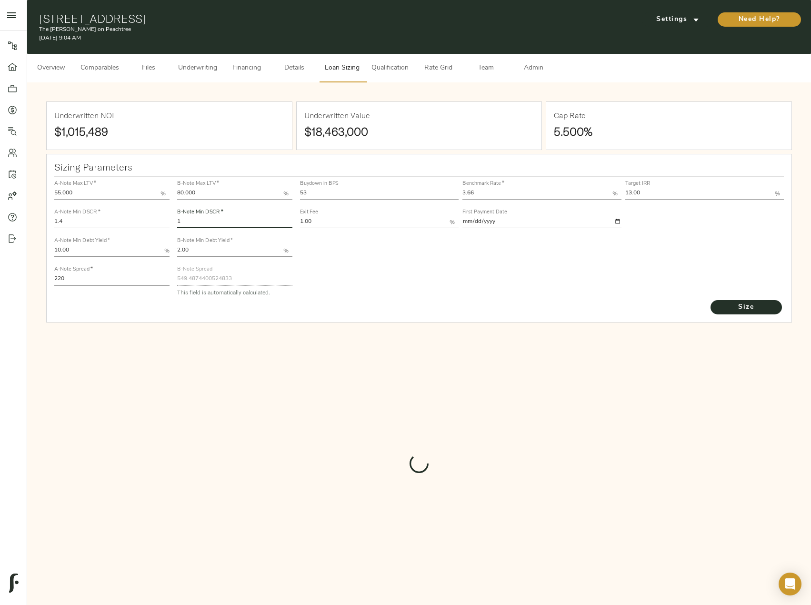
type input "554.1922236223195"
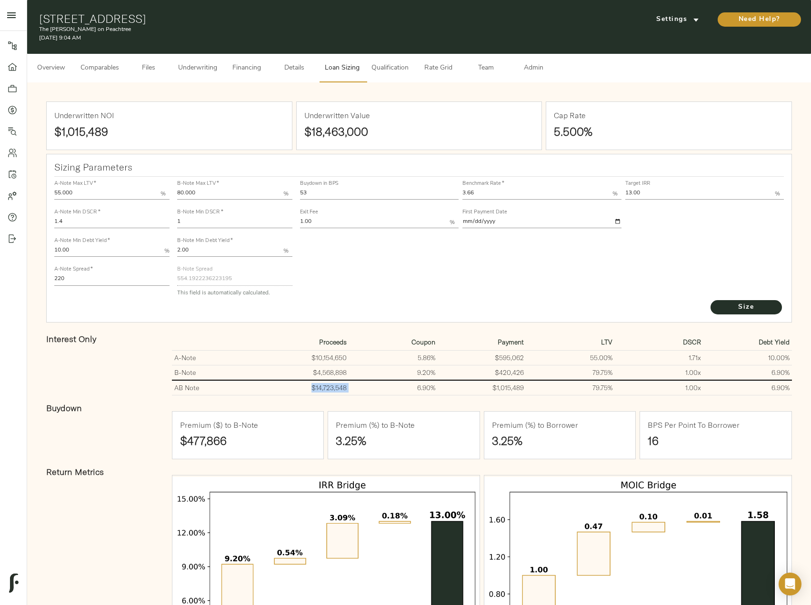
drag, startPoint x: 353, startPoint y: 391, endPoint x: 298, endPoint y: 385, distance: 55.2
click at [298, 385] on tr "AB Note $14,723,548 6.90% $1,015,489 79.75% 1.00 x 6.90%" at bounding box center [482, 387] width 620 height 15
copy td "$14,723,548"
click at [198, 219] on input "1" at bounding box center [234, 222] width 115 height 11
type input "1.01"
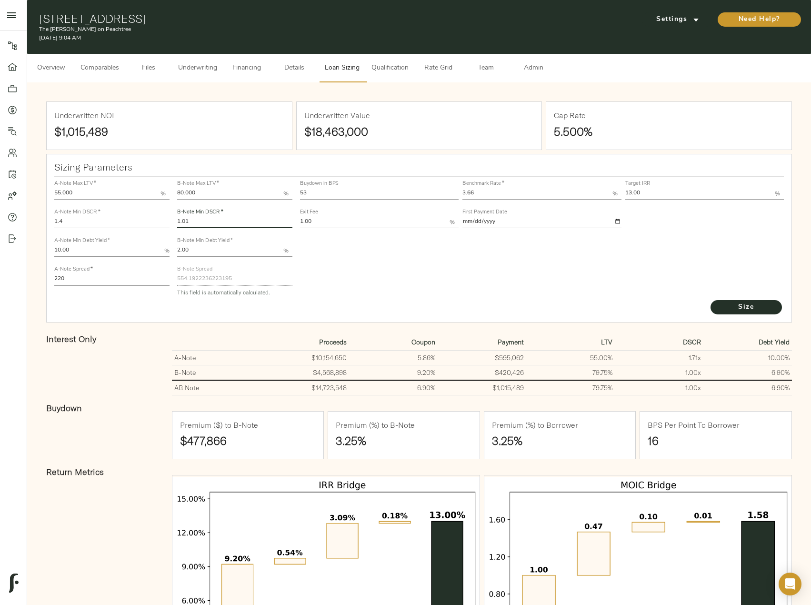
click at [711, 300] on button "Size" at bounding box center [746, 307] width 71 height 14
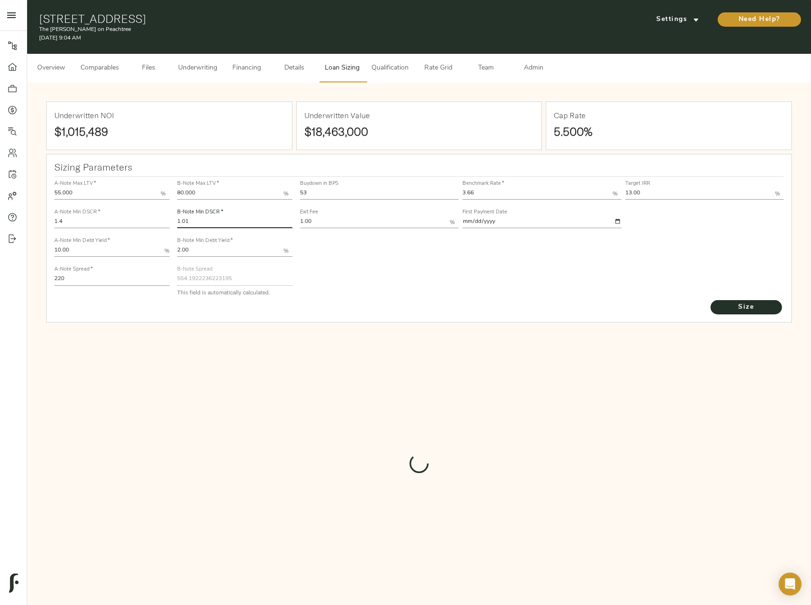
type input "549.4874400524833"
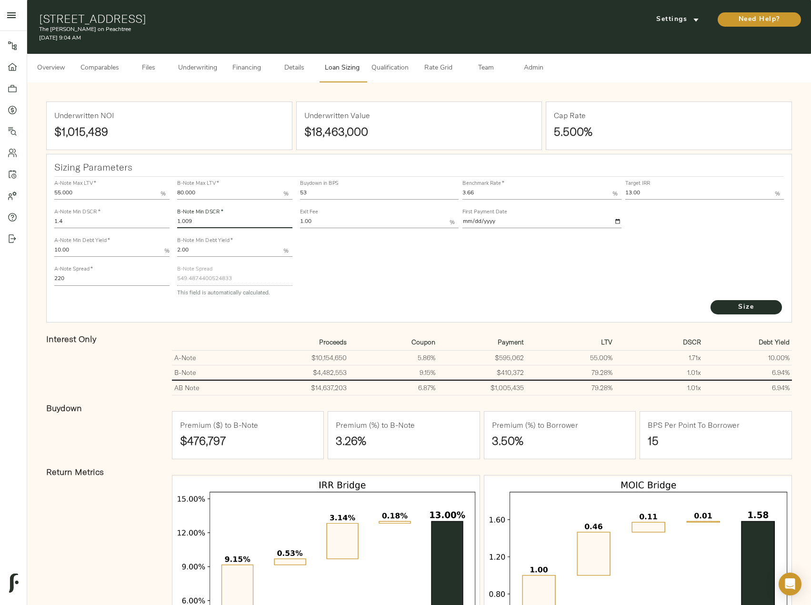
type input "1.009"
click at [711, 300] on button "Size" at bounding box center [746, 307] width 71 height 14
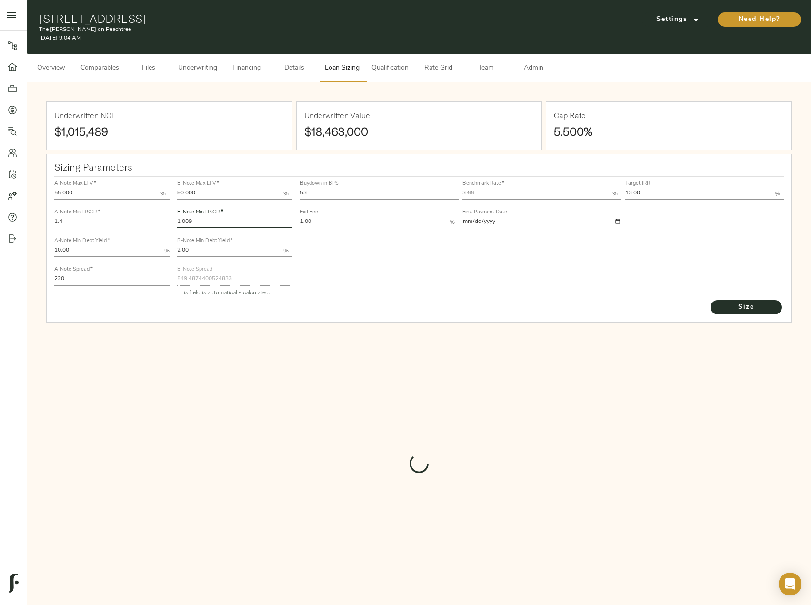
type input "549.9621157196497"
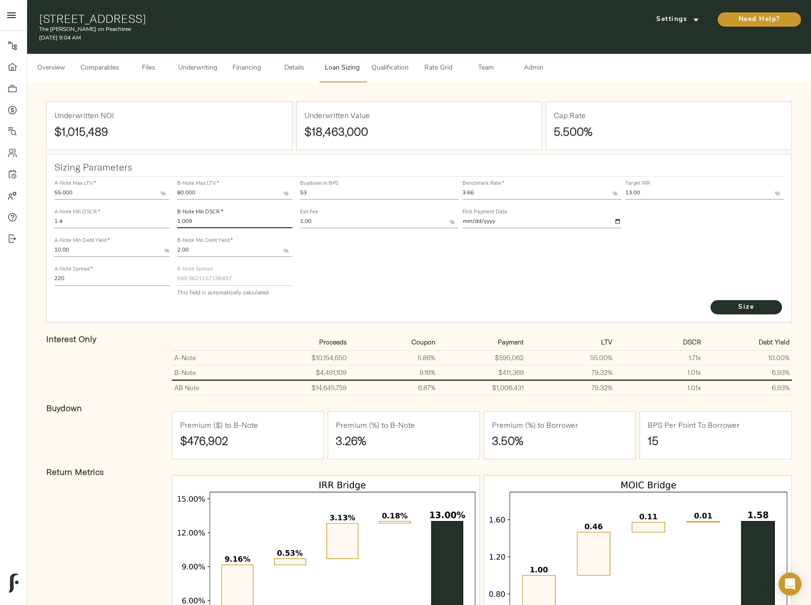
drag, startPoint x: 200, startPoint y: 221, endPoint x: 186, endPoint y: 221, distance: 13.3
click at [186, 221] on input "1.009" at bounding box center [234, 222] width 115 height 11
type input "1.0"
click at [711, 300] on button "Size" at bounding box center [746, 307] width 71 height 14
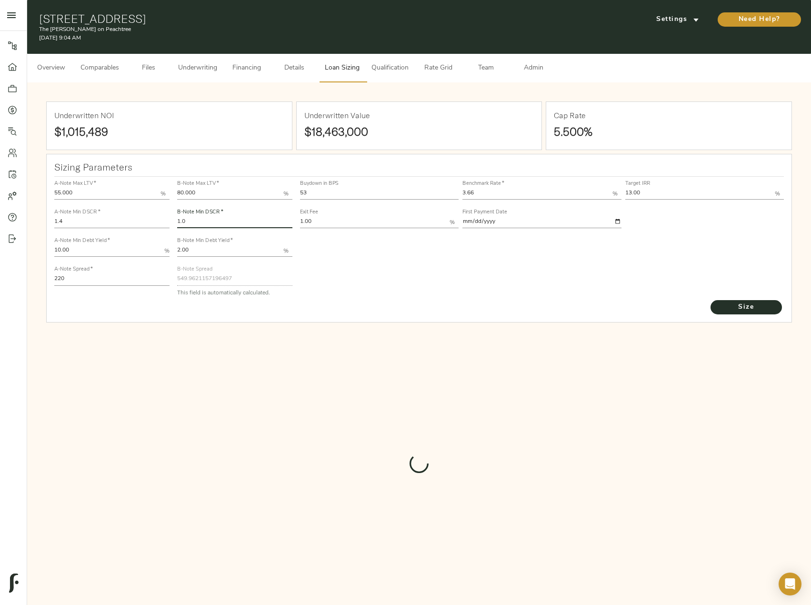
type input "554.1922236223195"
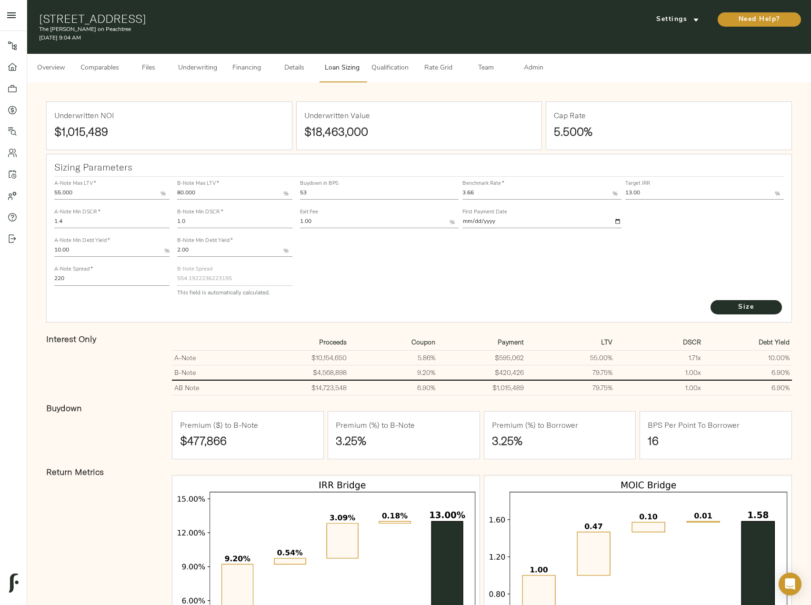
click at [406, 317] on div "Sizing Parameters A-Note Max LTV   * 55.000 % A-Note Min DSCR   * 1.4 A-Note Mi…" at bounding box center [419, 238] width 746 height 169
